Goal: Check status

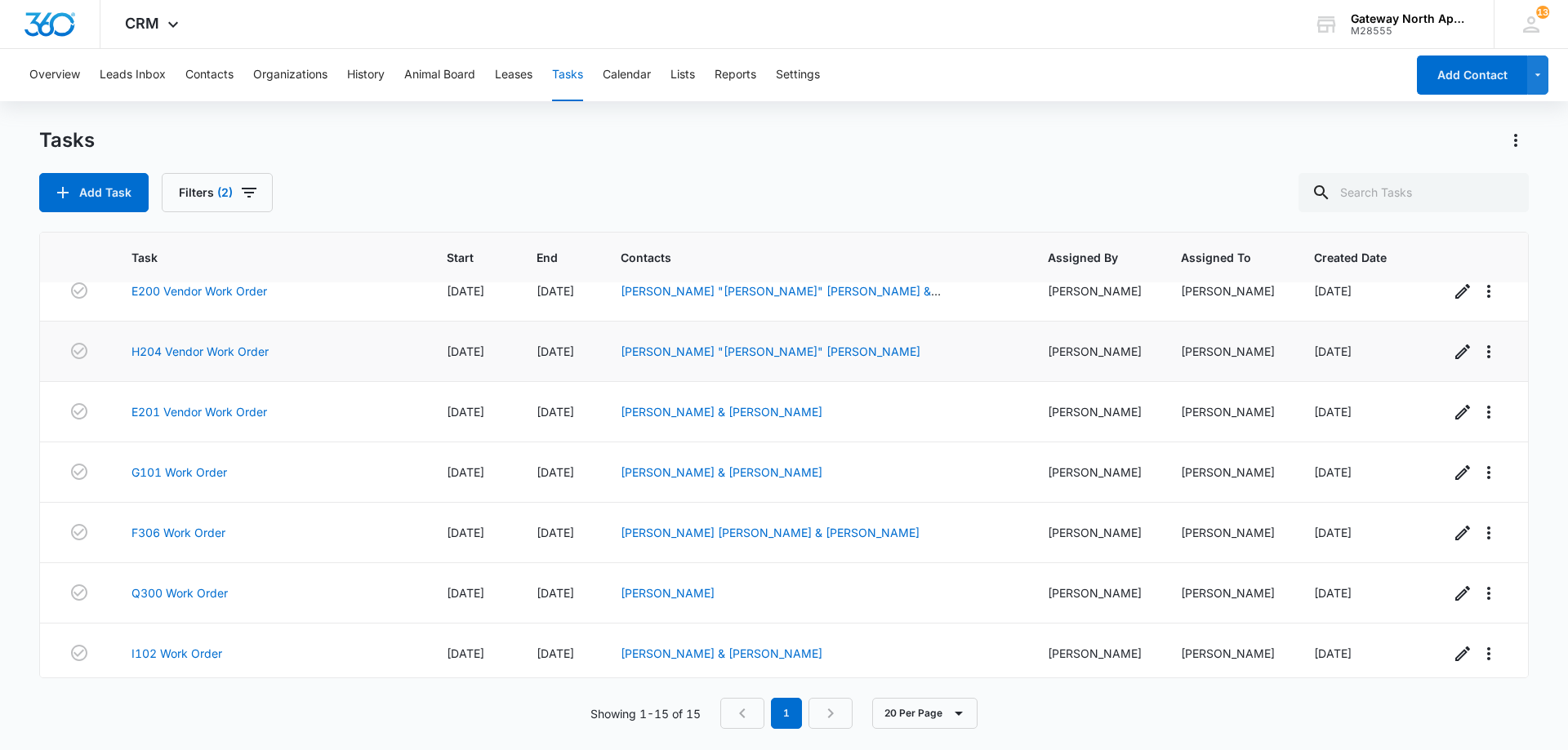
scroll to position [511, 0]
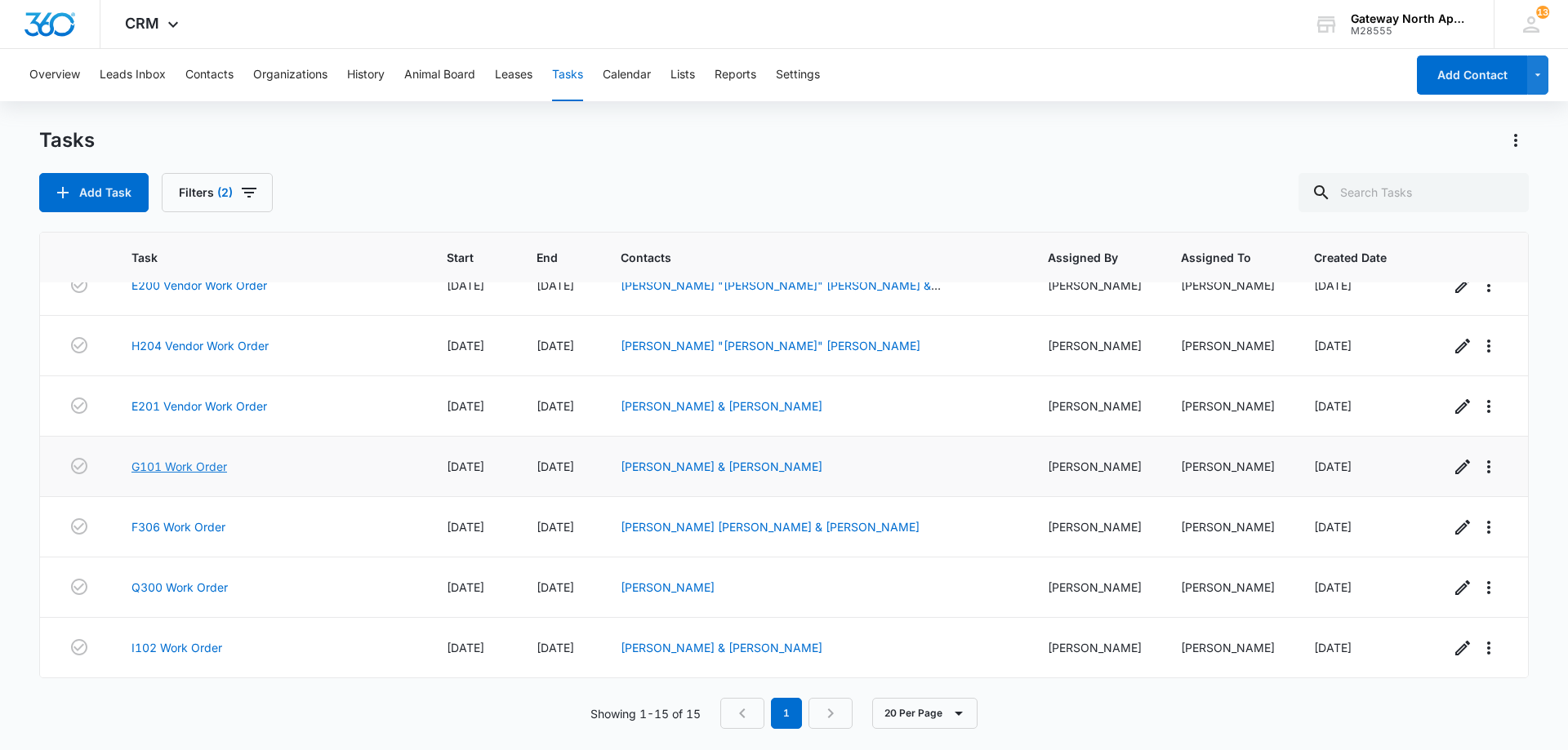
click at [201, 469] on link "G101 Work Order" at bounding box center [179, 466] width 95 height 17
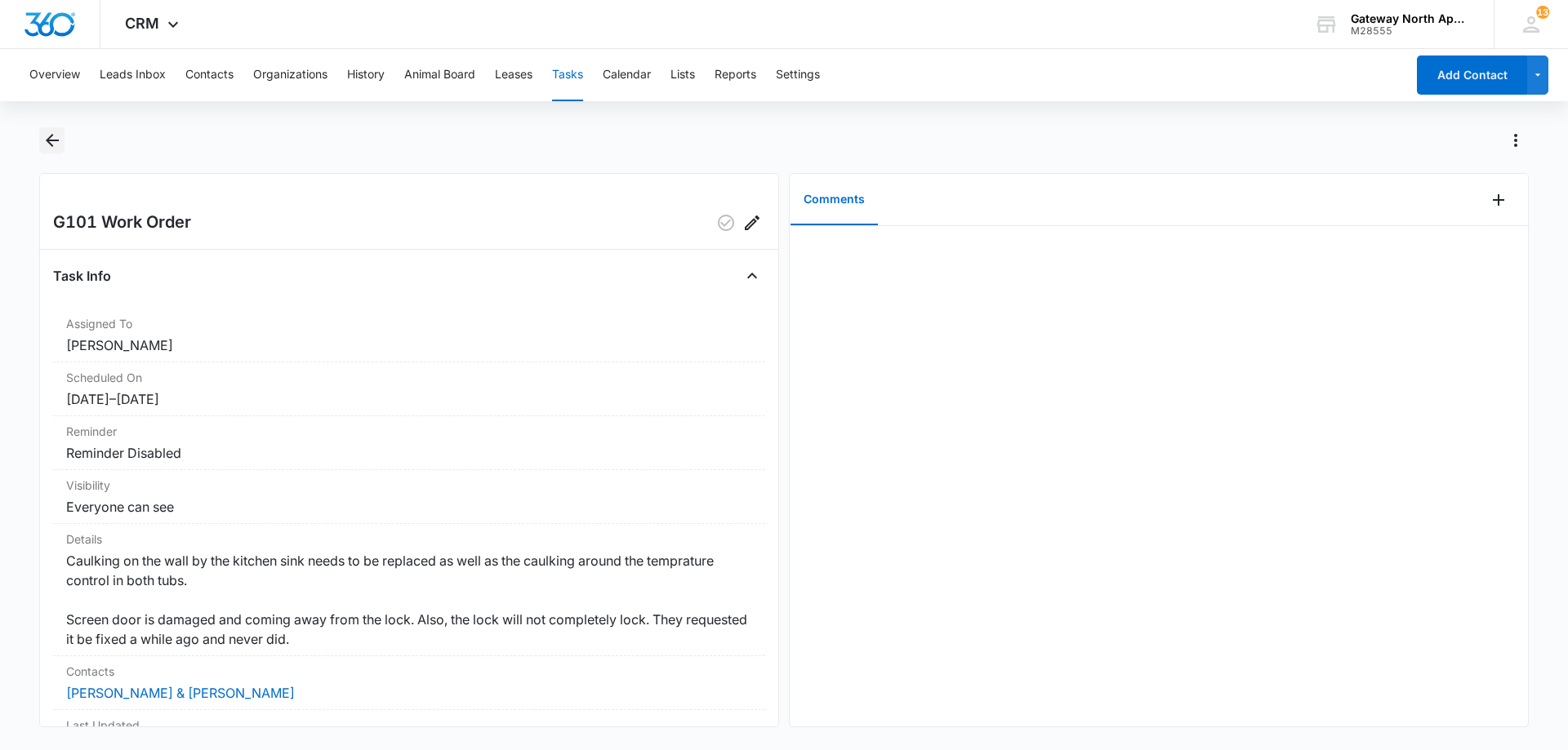
click at [50, 150] on button "Back" at bounding box center [52, 140] width 25 height 26
